Goal: Navigation & Orientation: Go to known website

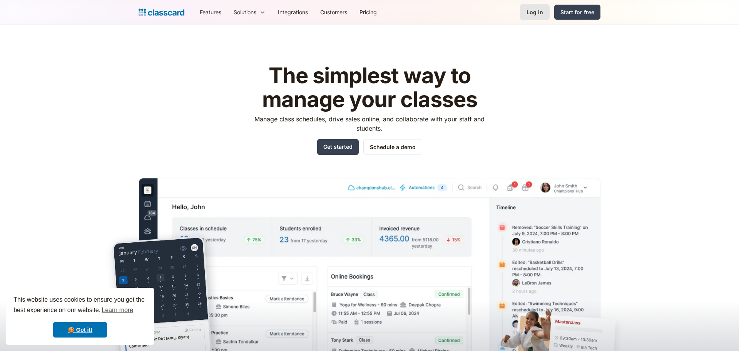
click at [526, 15] on link "Log in" at bounding box center [535, 12] width 30 height 16
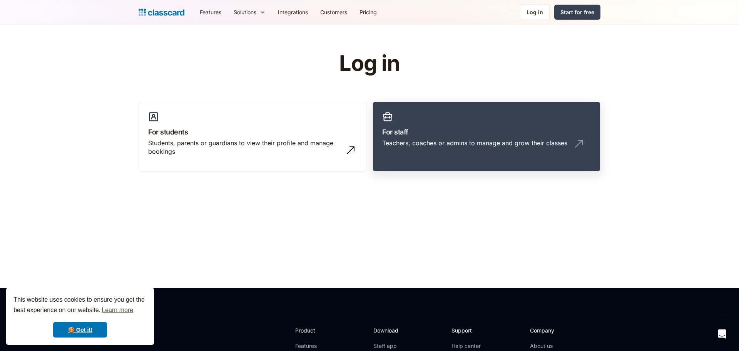
click at [500, 134] on h3 "For staff" at bounding box center [486, 132] width 209 height 10
